Goal: Transaction & Acquisition: Download file/media

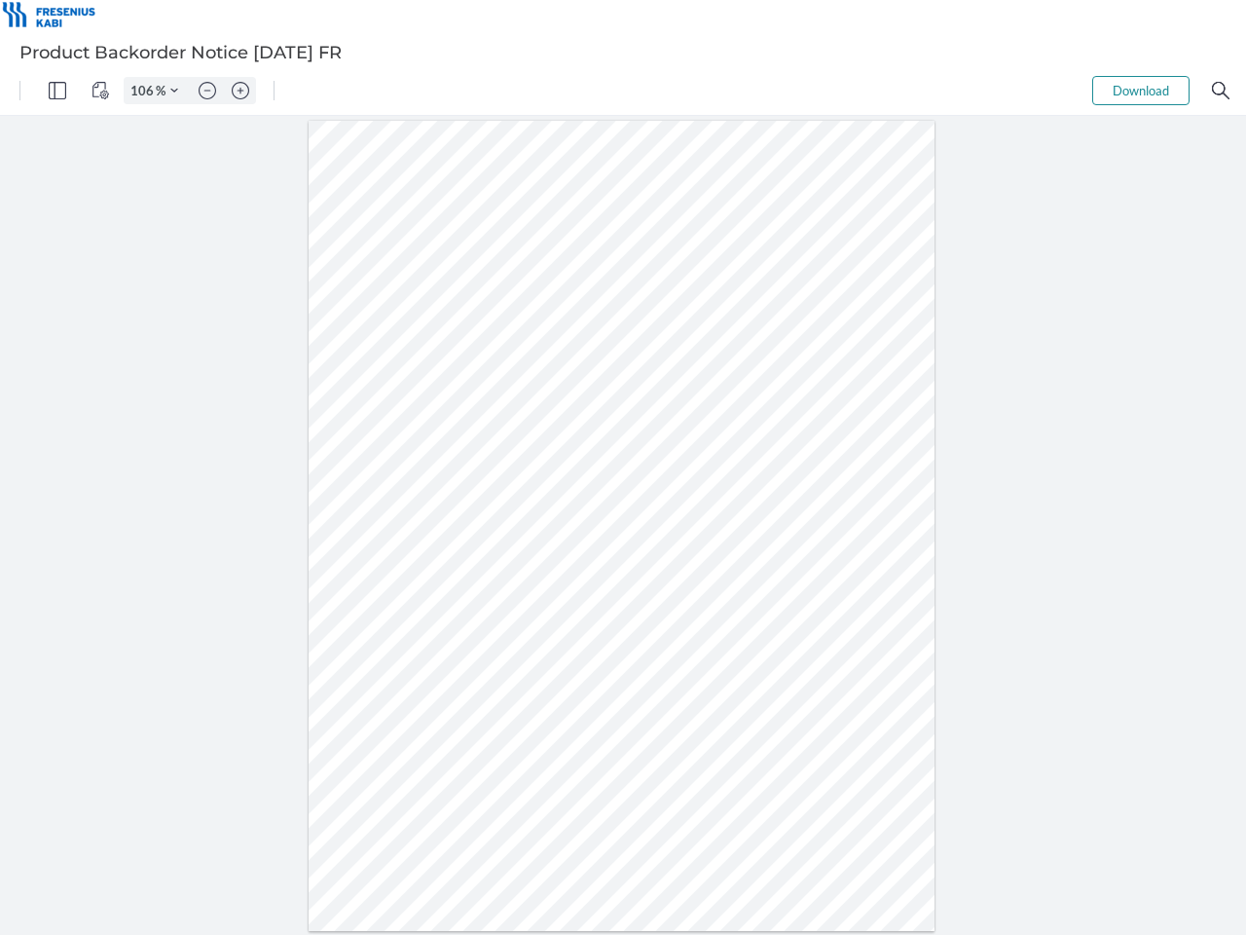
click at [57, 91] on img "Panel" at bounding box center [58, 91] width 18 height 18
click at [100, 91] on img "View Controls" at bounding box center [101, 91] width 18 height 18
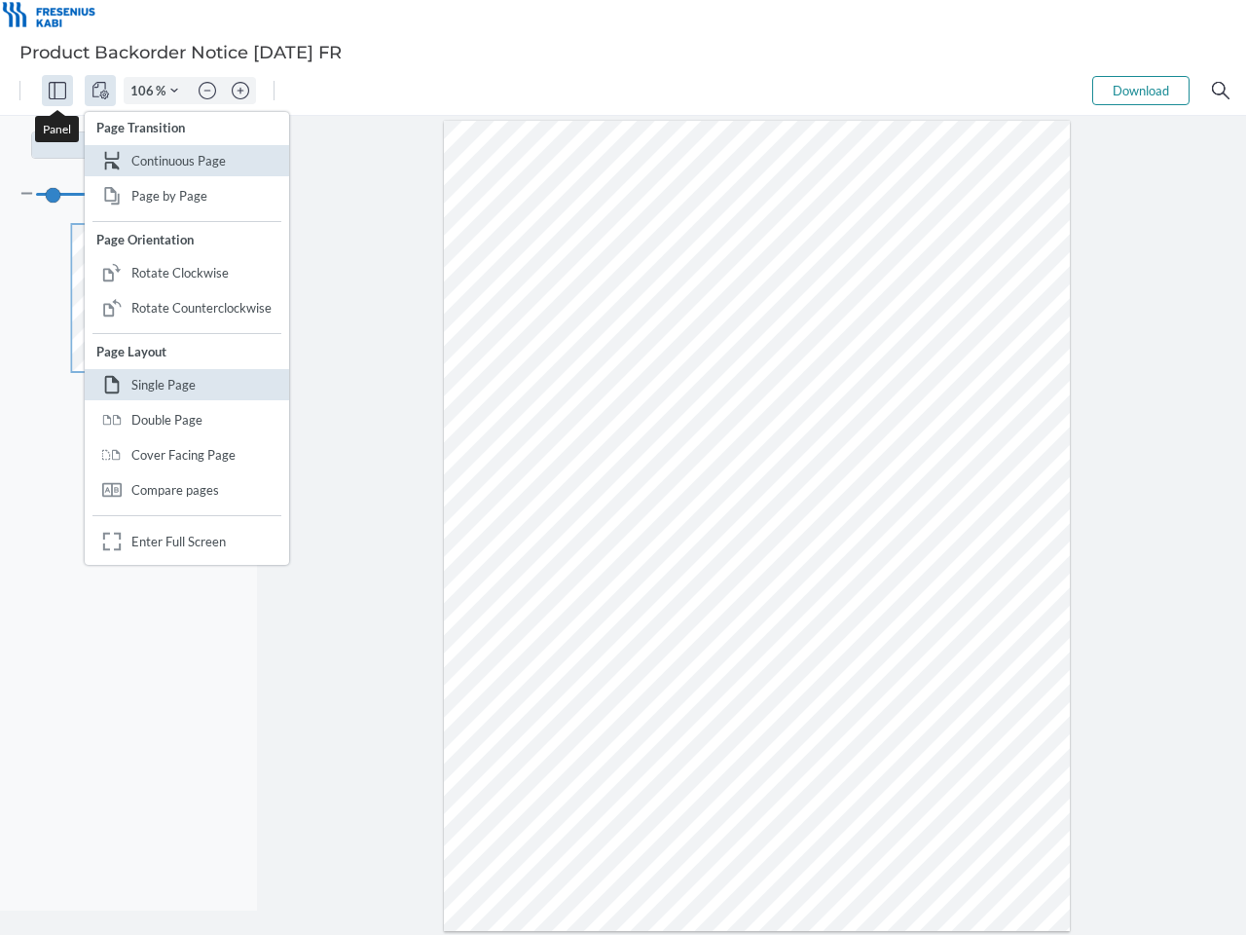
click at [145, 91] on input "106" at bounding box center [140, 91] width 31 height 18
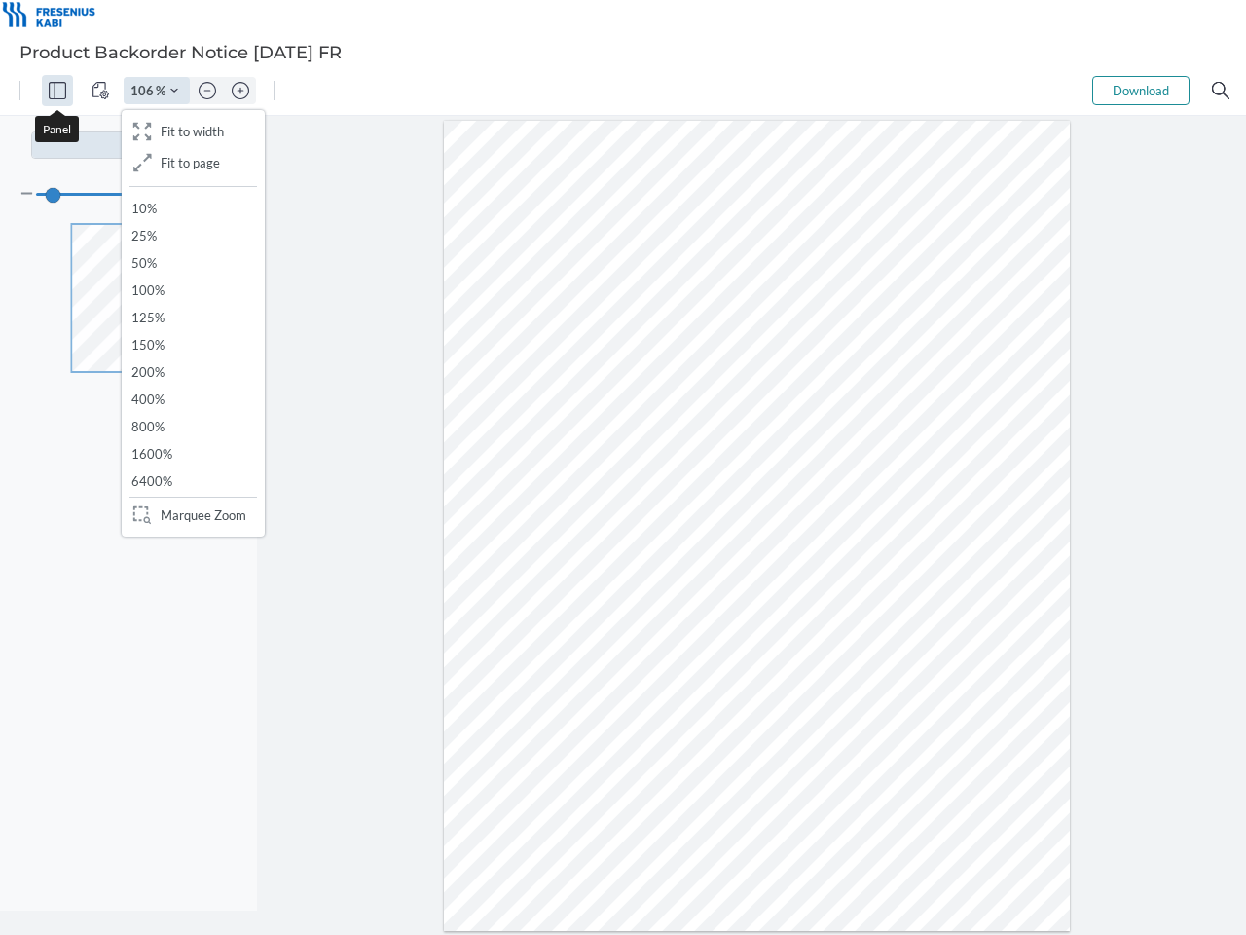
click at [174, 91] on img "Zoom Controls" at bounding box center [174, 91] width 8 height 8
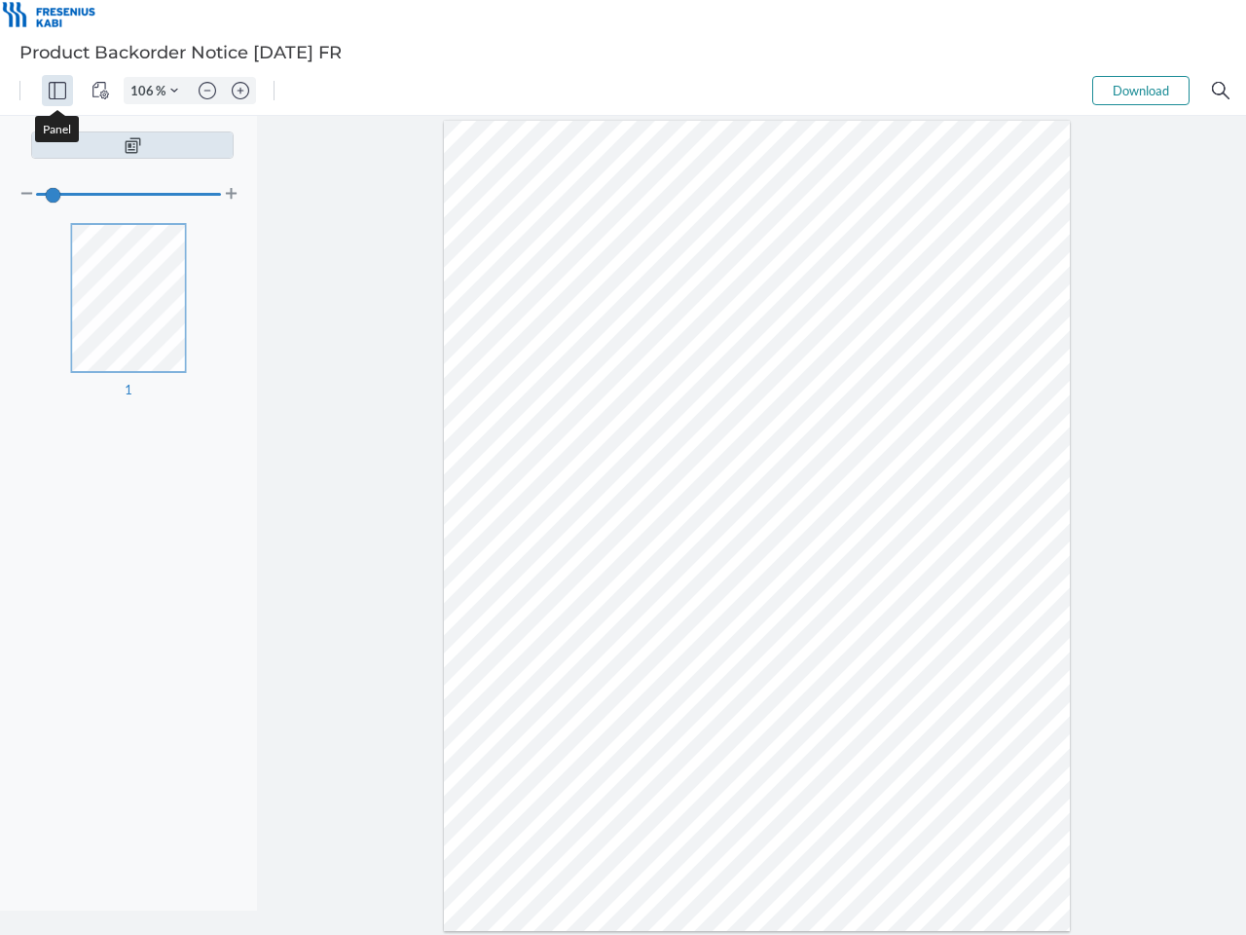
click at [207, 91] on img "Zoom out" at bounding box center [208, 91] width 18 height 18
click at [241, 91] on img "Zoom in" at bounding box center [241, 91] width 18 height 18
type input "106"
click at [1141, 91] on button "Download" at bounding box center [1141, 90] width 97 height 29
click at [1221, 91] on img "Search" at bounding box center [1221, 91] width 18 height 18
